Goal: Task Accomplishment & Management: Manage account settings

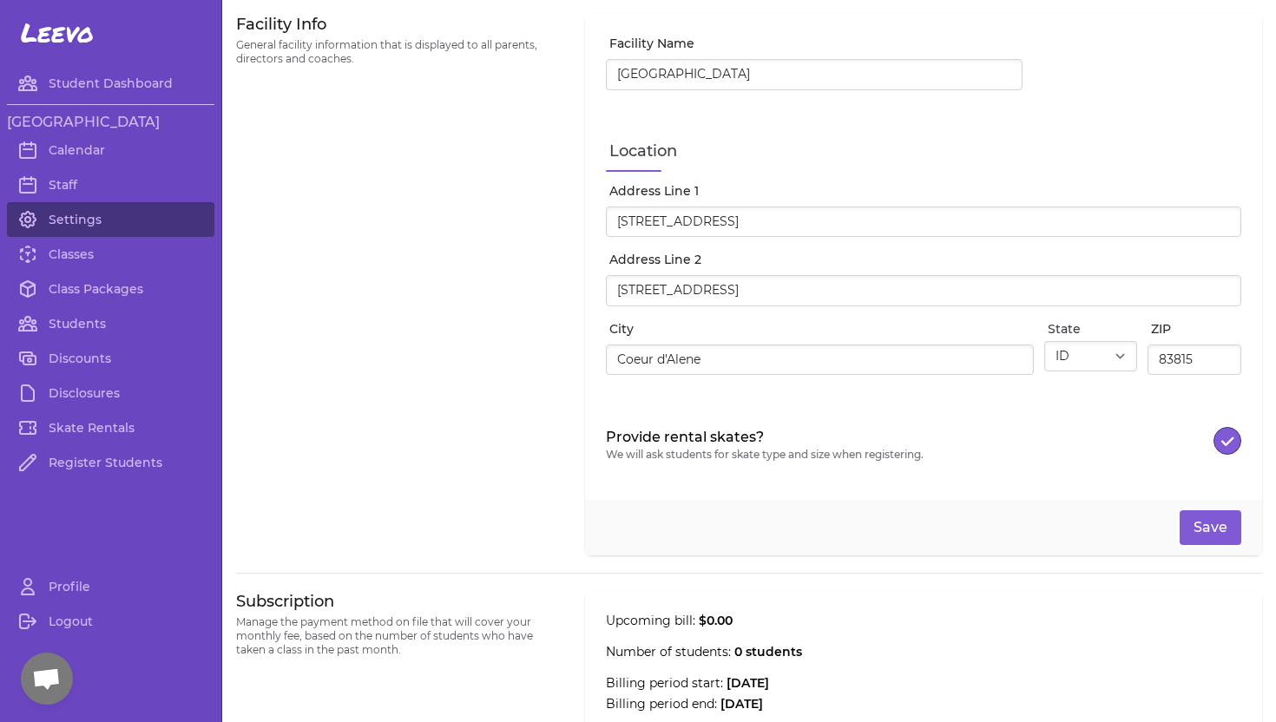
select select "ID"
click at [123, 288] on link "Class Packages" at bounding box center [110, 289] width 207 height 35
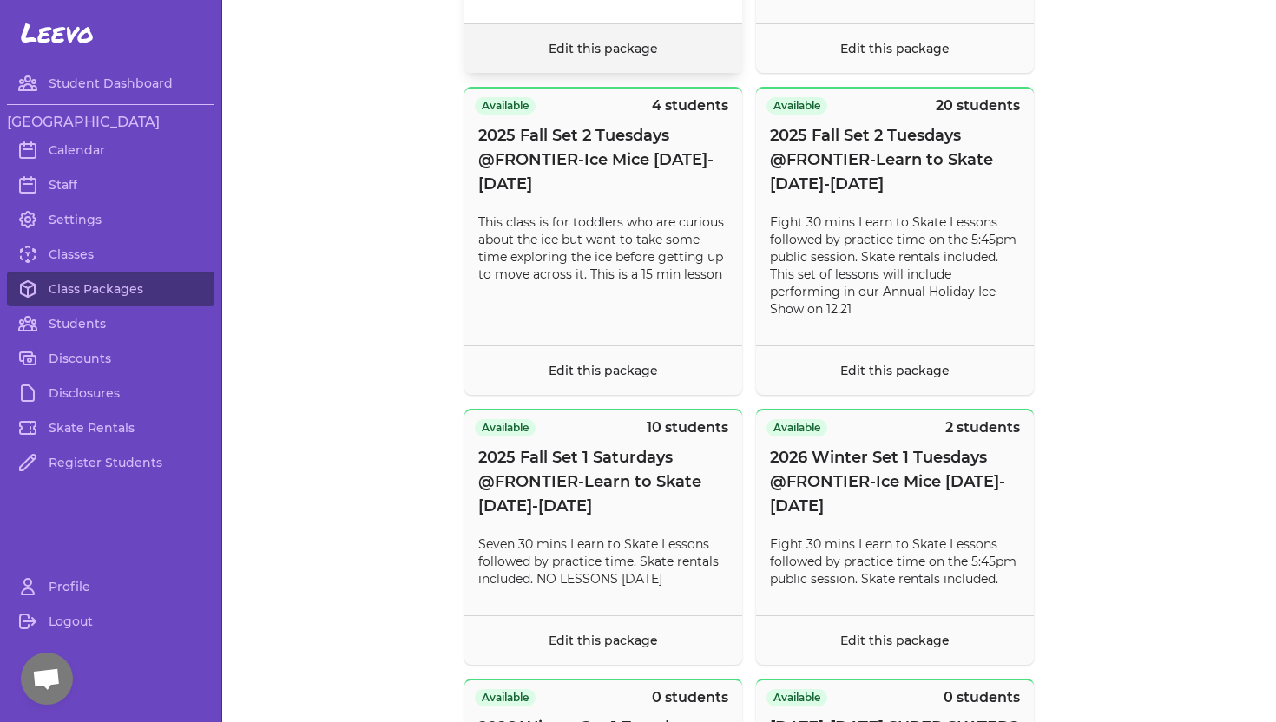
scroll to position [434, 0]
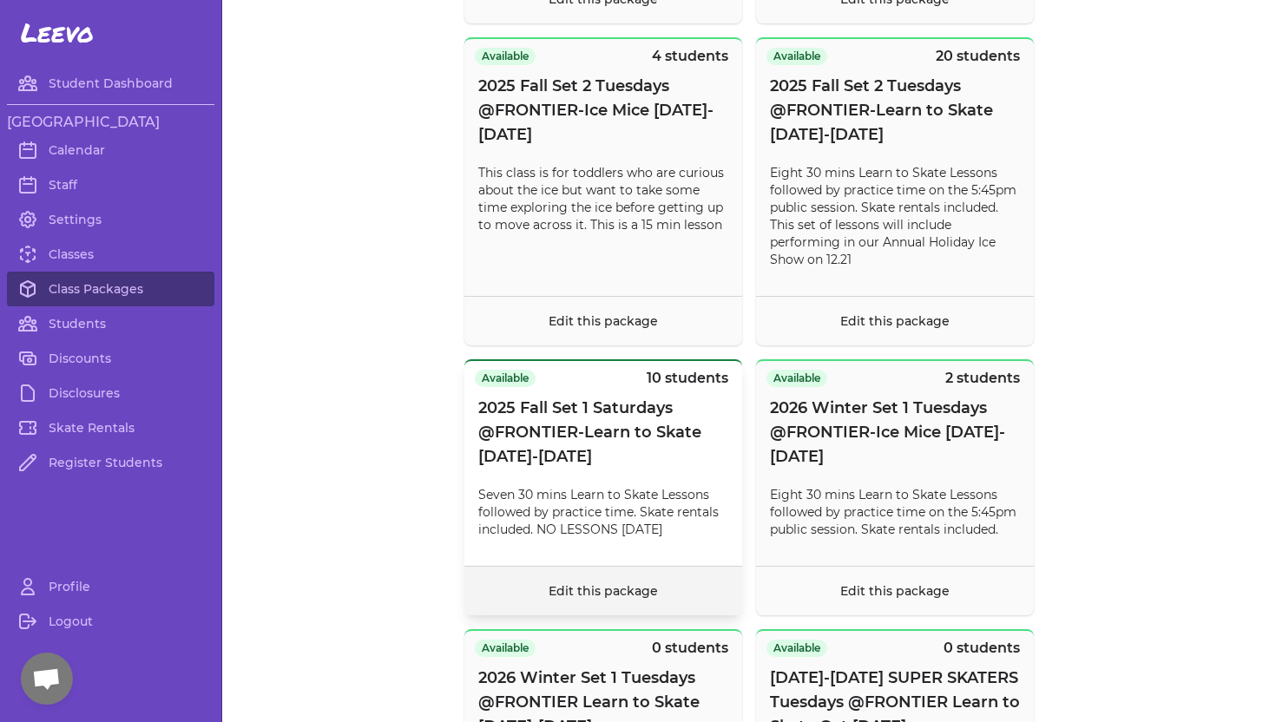
click at [603, 591] on link "Edit this package" at bounding box center [603, 591] width 109 height 16
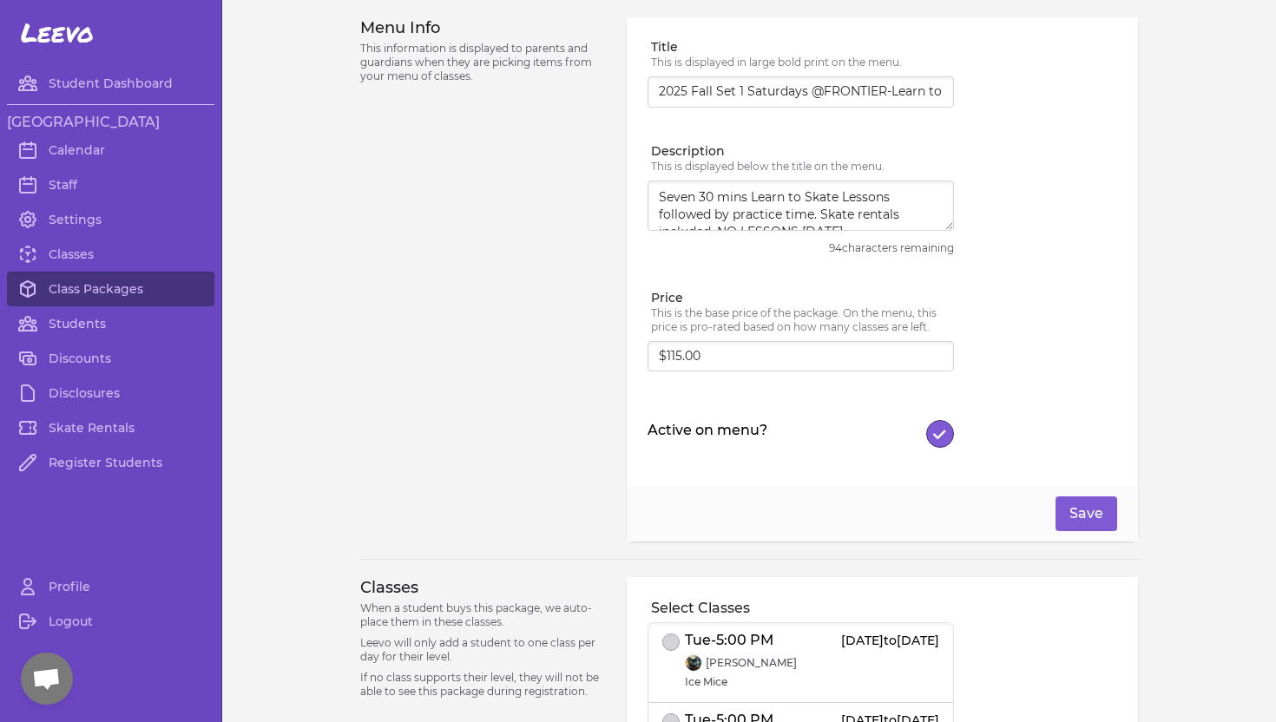
scroll to position [1, 0]
click at [833, 202] on textarea "Seven 30 mins Learn to Skate Lessons followed by practice time. Skate rentals i…" at bounding box center [801, 205] width 306 height 50
click at [1100, 510] on button "Save" at bounding box center [1087, 513] width 62 height 35
